Goal: Submit feedback/report problem: Provide input to the site owners about the experience or issues

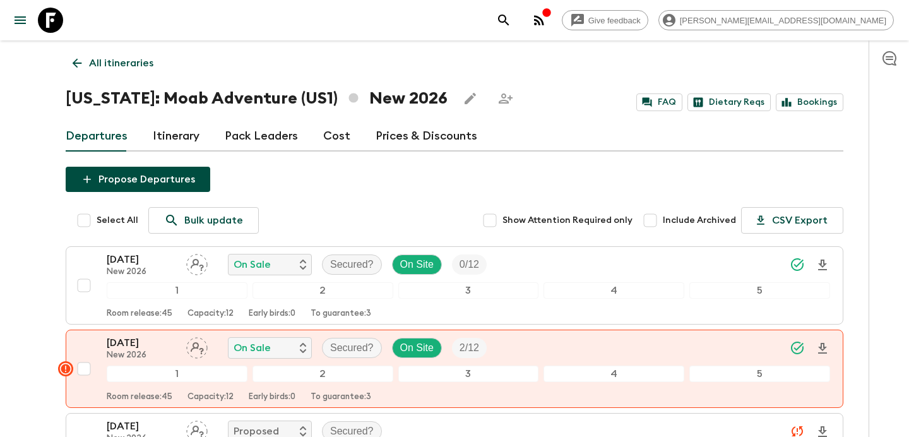
scroll to position [20, 0]
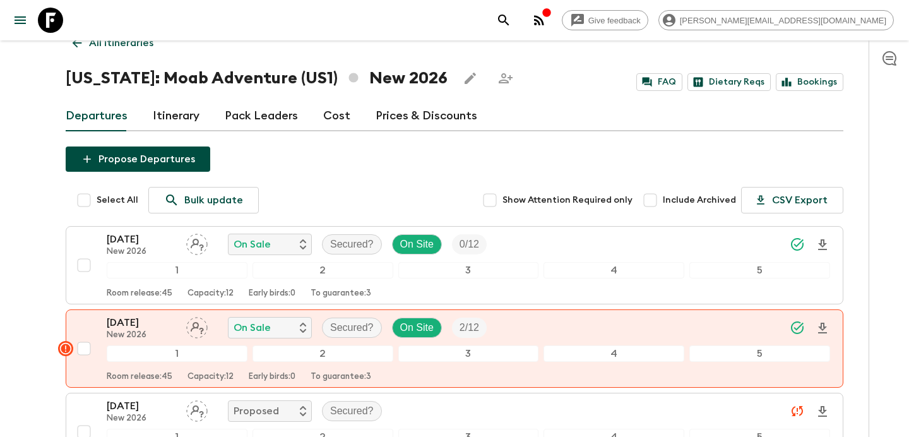
click at [547, 22] on icon "button" at bounding box center [539, 20] width 15 height 15
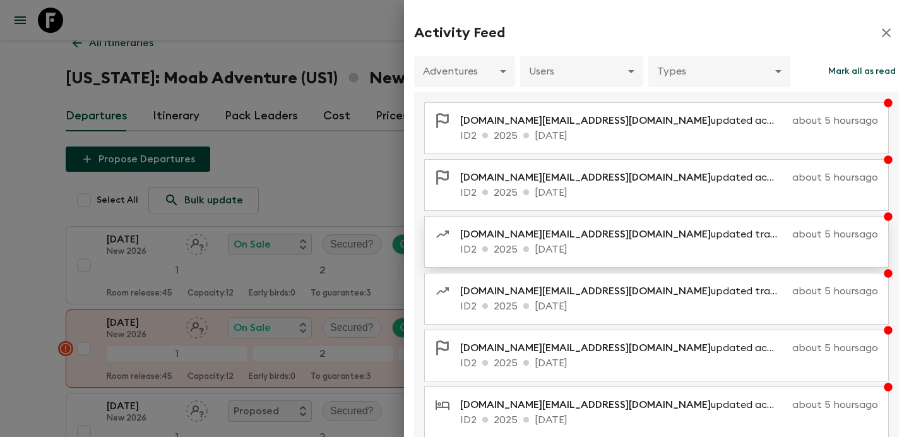
scroll to position [259, 0]
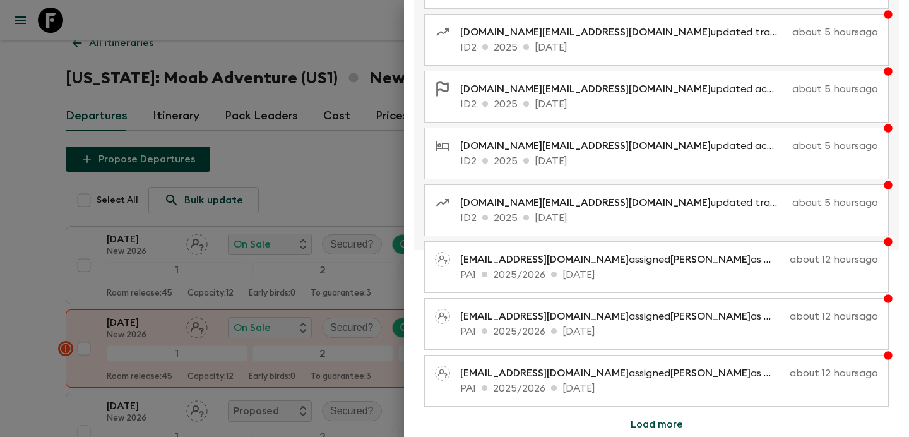
click at [363, 181] on div at bounding box center [454, 218] width 909 height 437
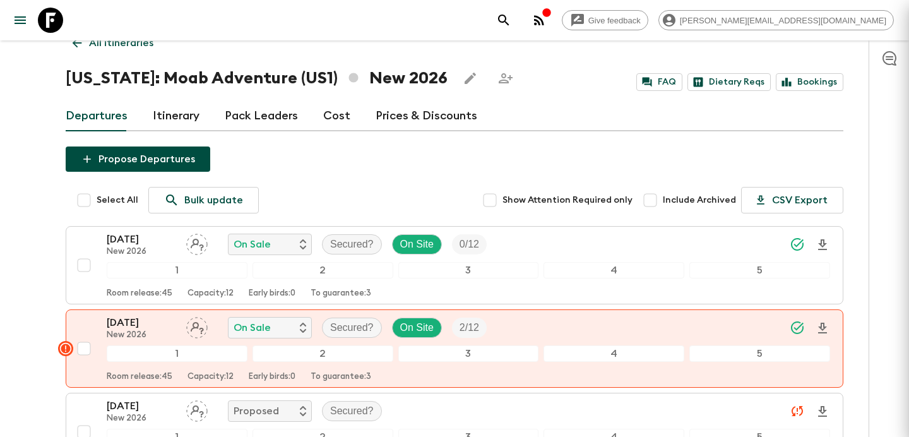
scroll to position [0, 0]
click at [547, 21] on icon "button" at bounding box center [539, 20] width 15 height 15
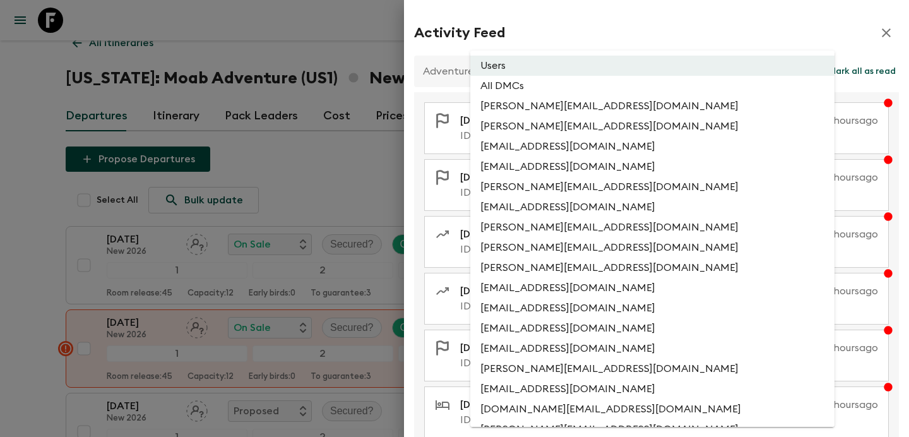
click at [579, 90] on li "All DMCs" at bounding box center [653, 86] width 364 height 20
type input "EXTERNAL_ONLY"
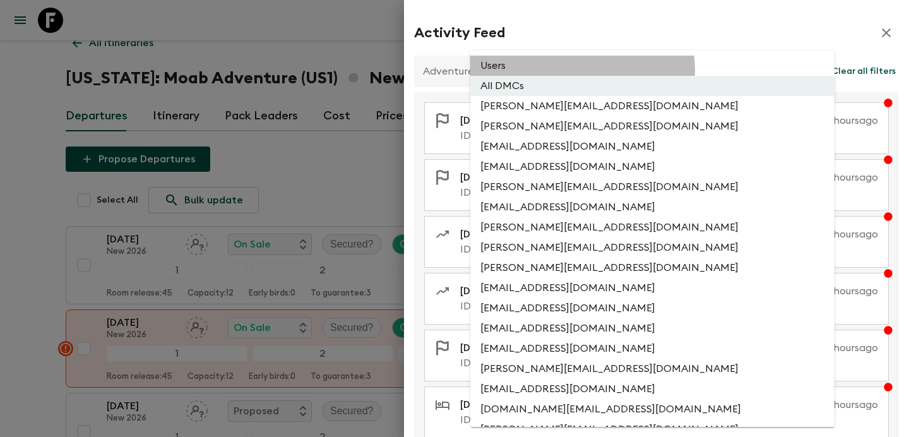
click at [556, 71] on li "Users" at bounding box center [653, 66] width 364 height 20
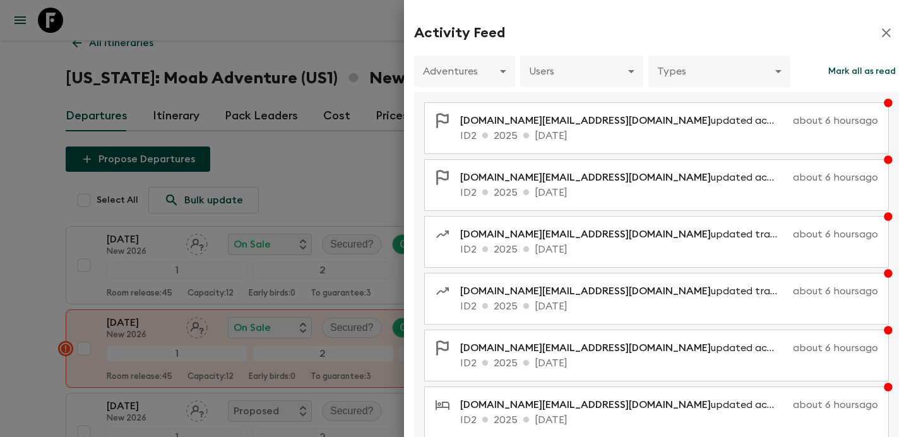
click at [333, 43] on div at bounding box center [454, 218] width 909 height 437
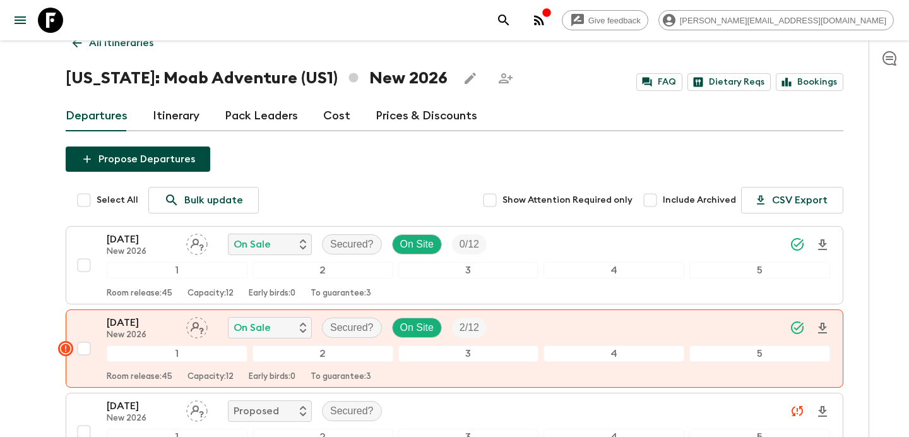
click at [544, 18] on icon "button" at bounding box center [539, 20] width 10 height 10
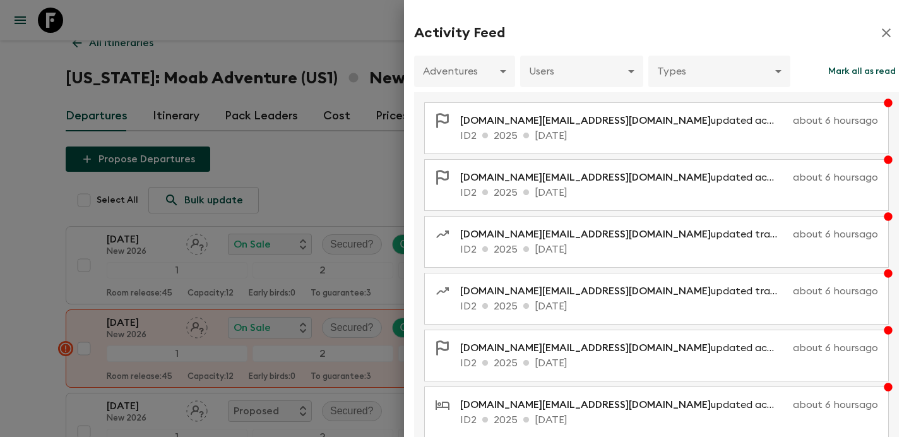
click at [361, 154] on div at bounding box center [454, 218] width 909 height 437
